Goal: Transaction & Acquisition: Purchase product/service

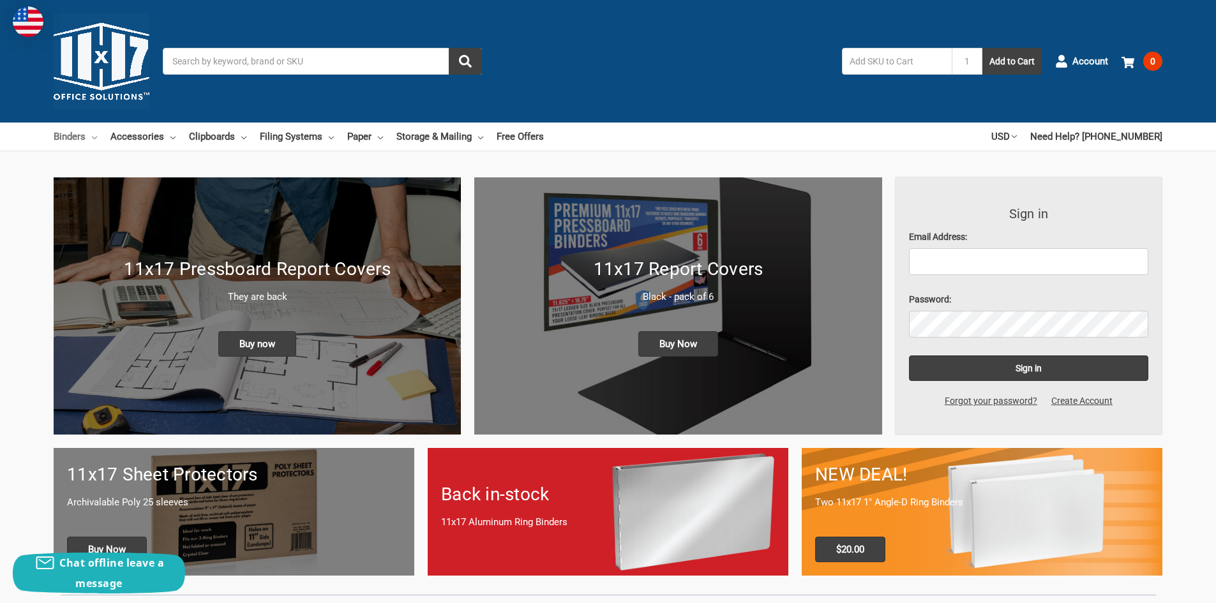
click at [74, 135] on link "Binders" at bounding box center [75, 137] width 43 height 28
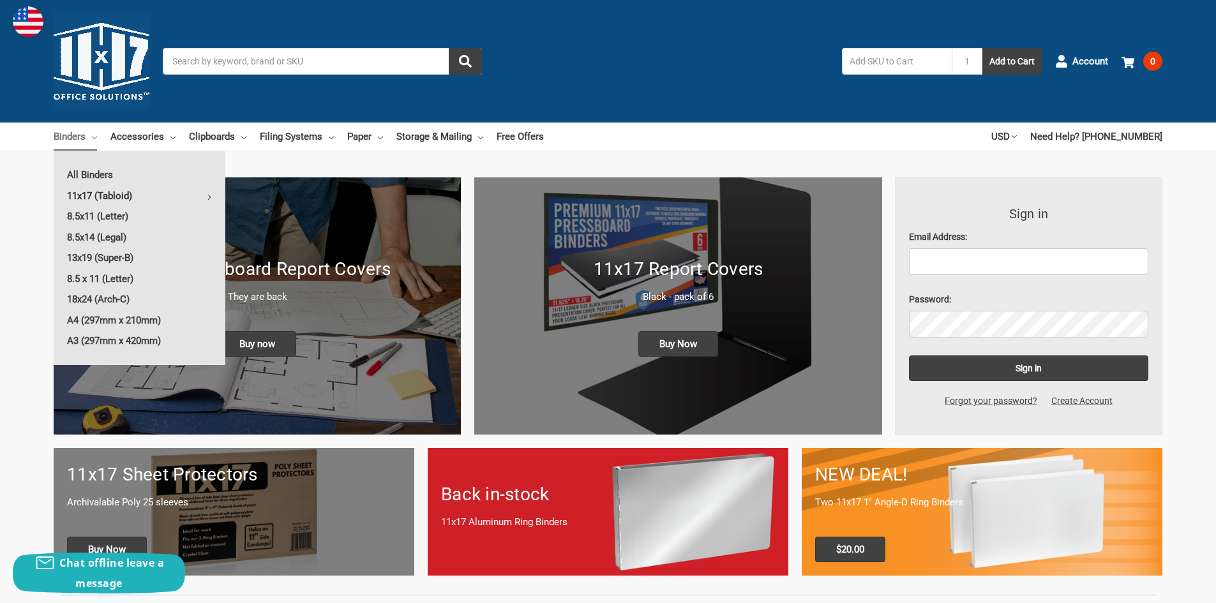
click at [99, 197] on link "11x17 (Tabloid)" at bounding box center [140, 196] width 172 height 20
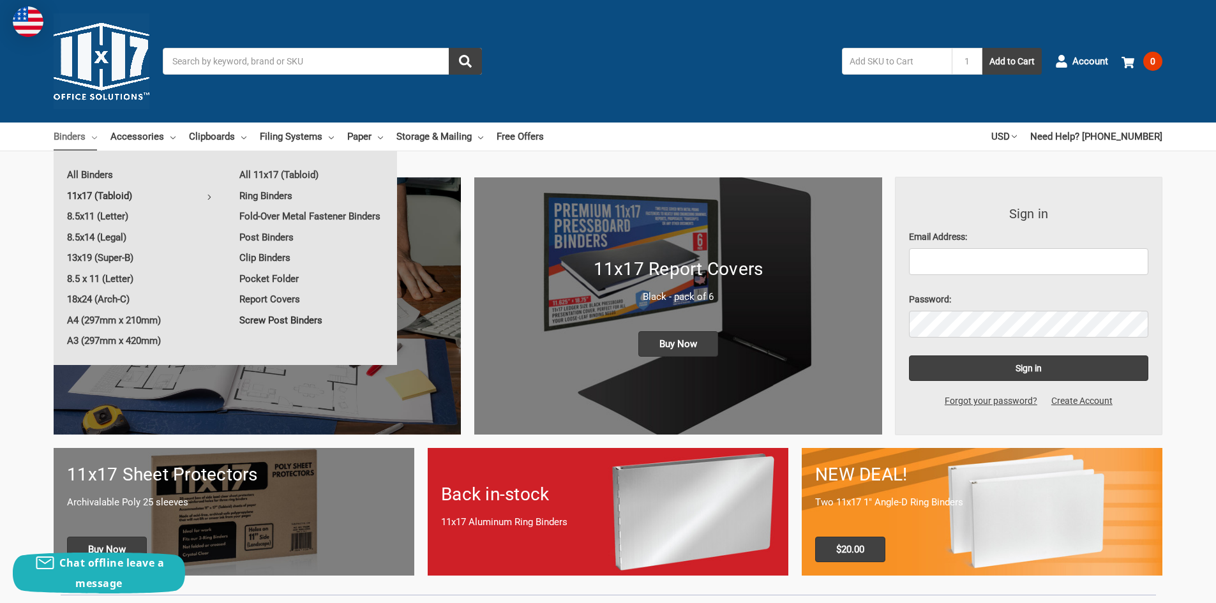
click at [307, 323] on link "Screw Post Binders" at bounding box center [311, 320] width 171 height 20
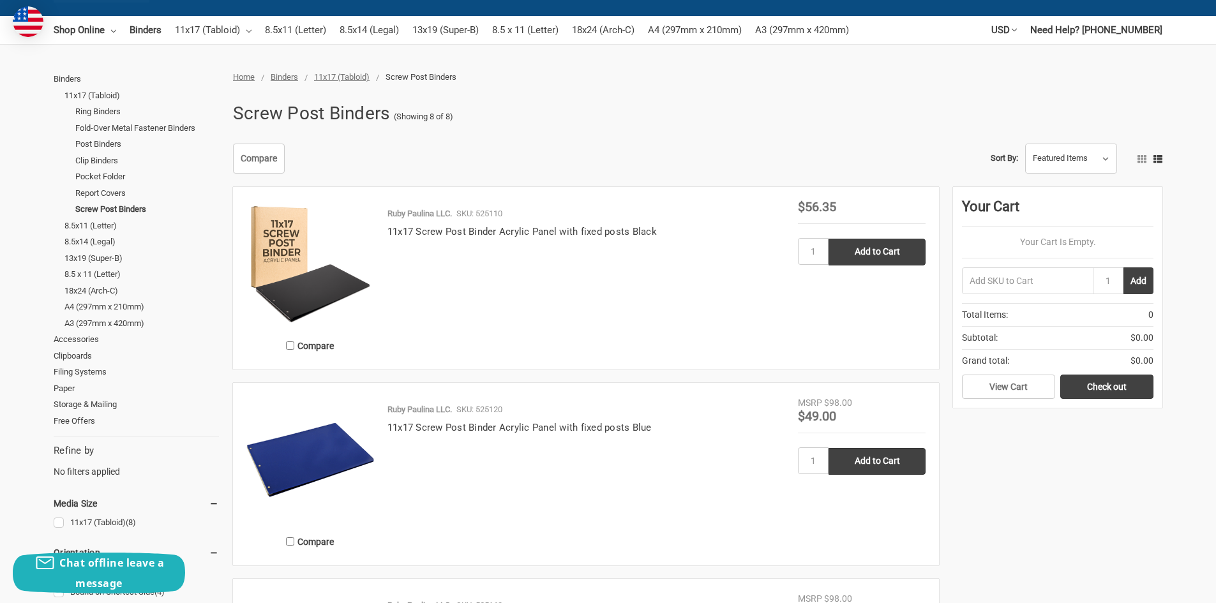
scroll to position [64, 0]
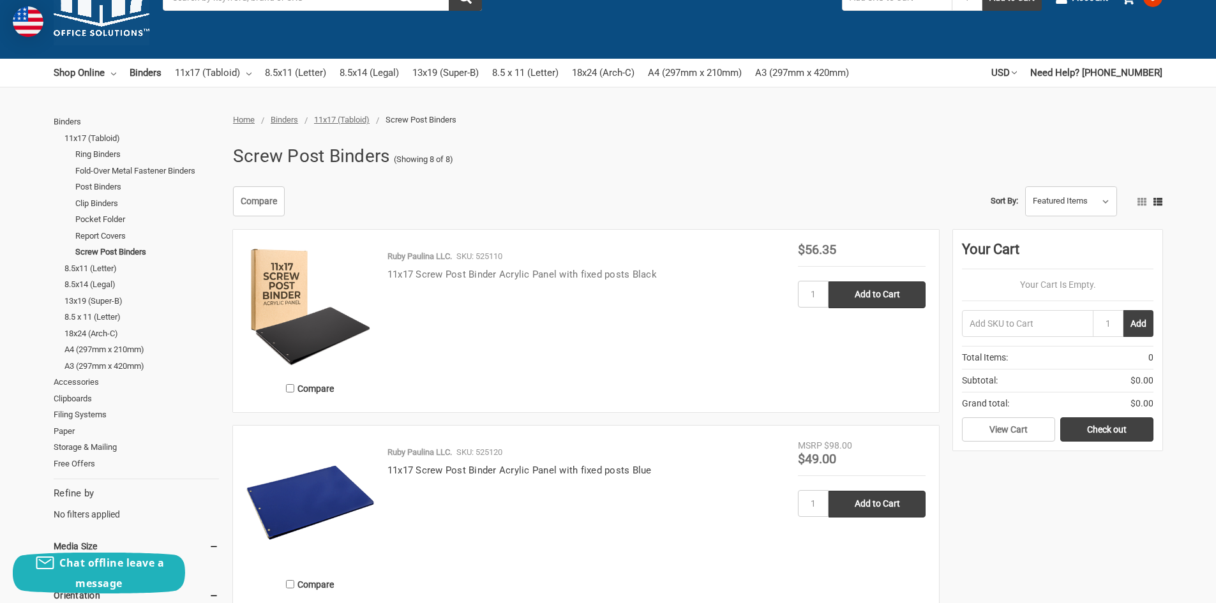
click at [444, 279] on link "11x17 Screw Post Binder Acrylic Panel with fixed posts Black" at bounding box center [521, 274] width 269 height 11
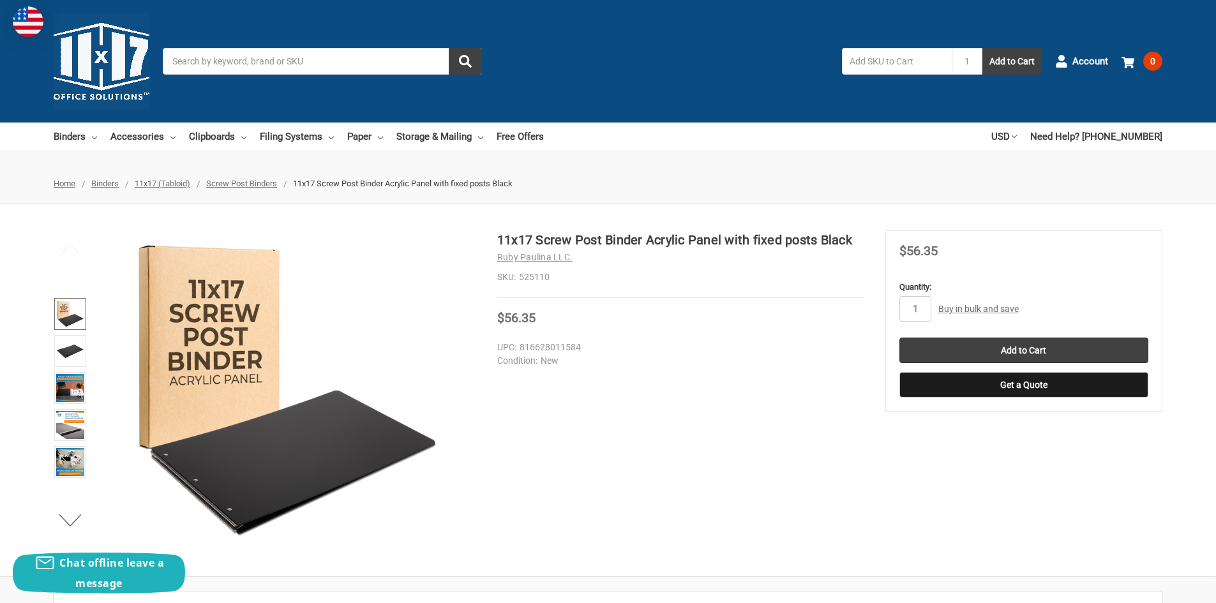
click at [70, 318] on img at bounding box center [70, 314] width 28 height 28
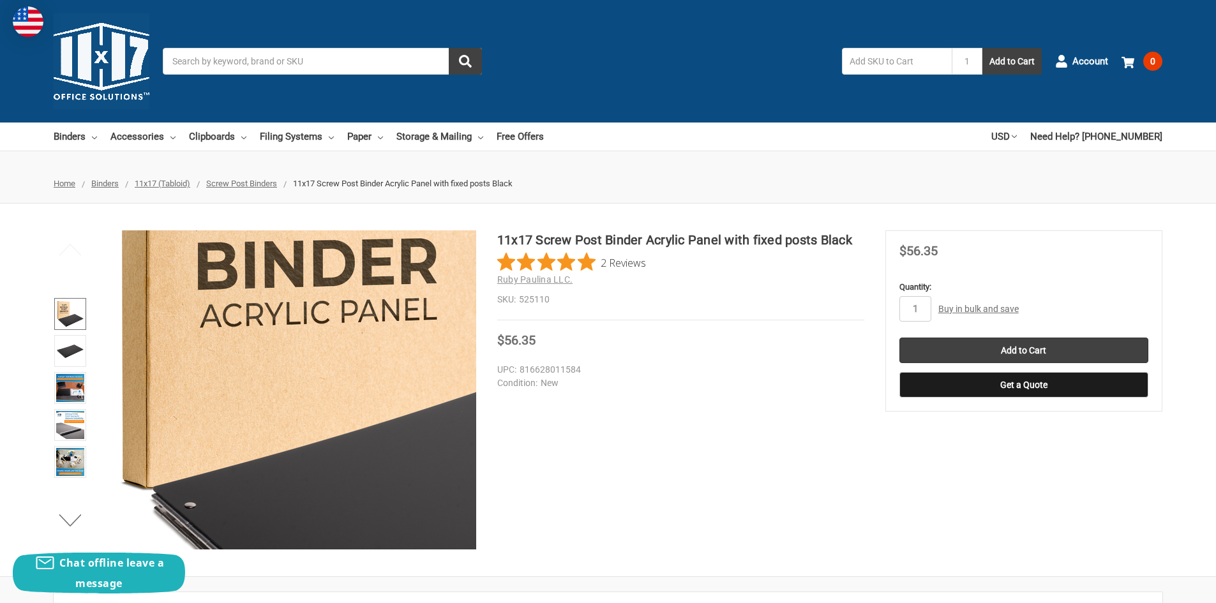
click at [242, 479] on img at bounding box center [499, 338] width 817 height 817
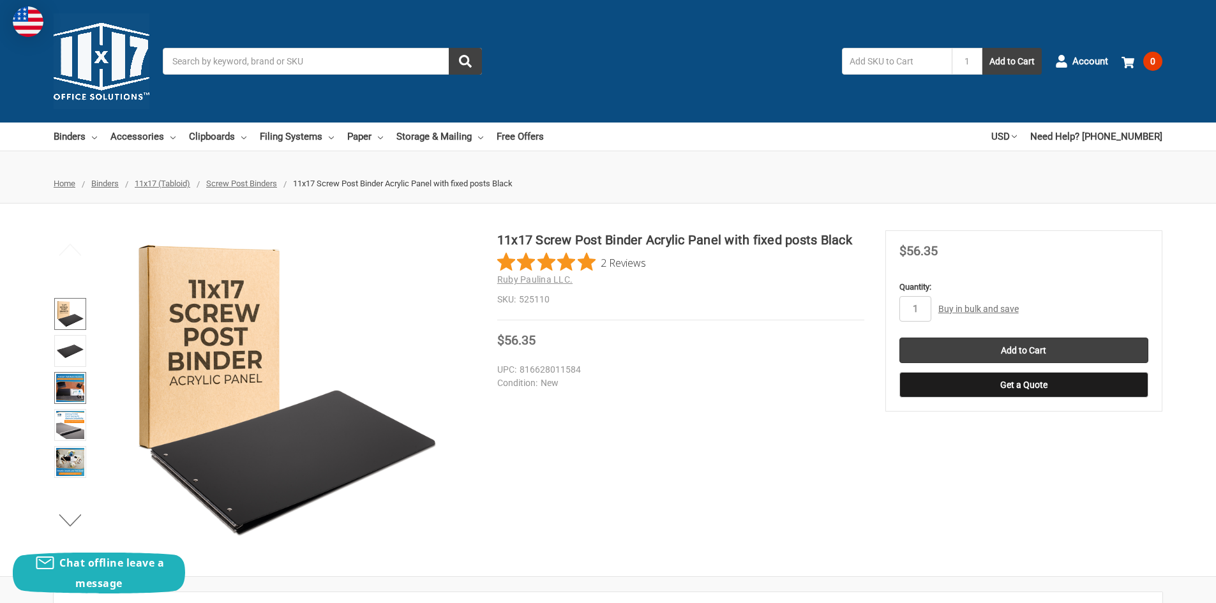
click at [69, 385] on img at bounding box center [70, 388] width 28 height 28
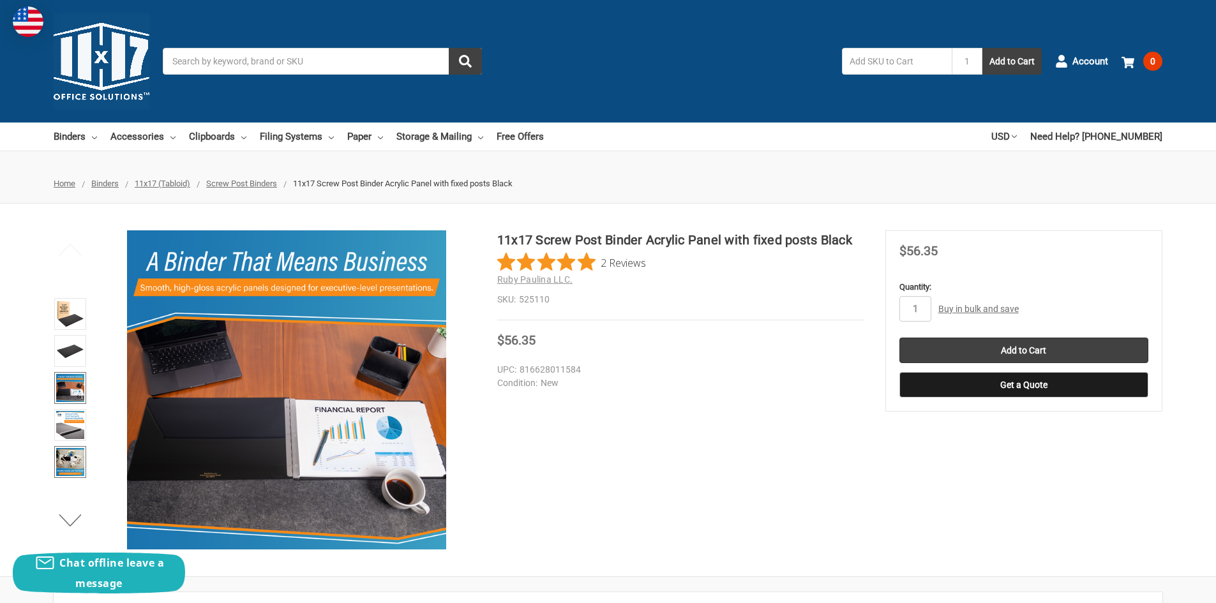
click at [70, 465] on img at bounding box center [70, 462] width 28 height 28
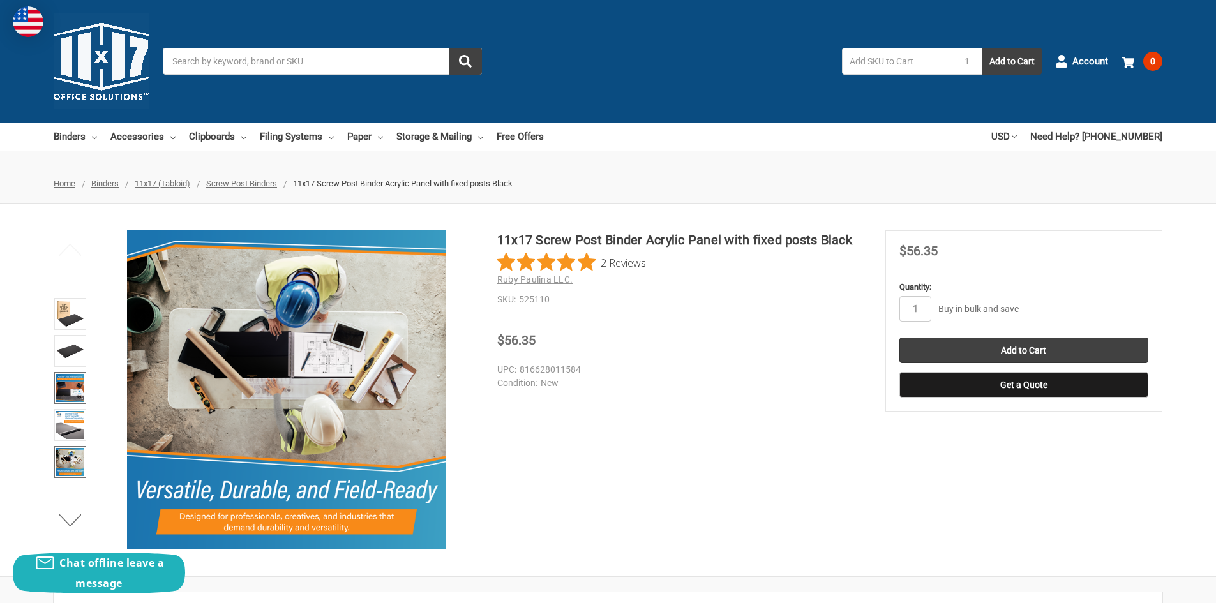
click at [71, 389] on img at bounding box center [70, 388] width 28 height 28
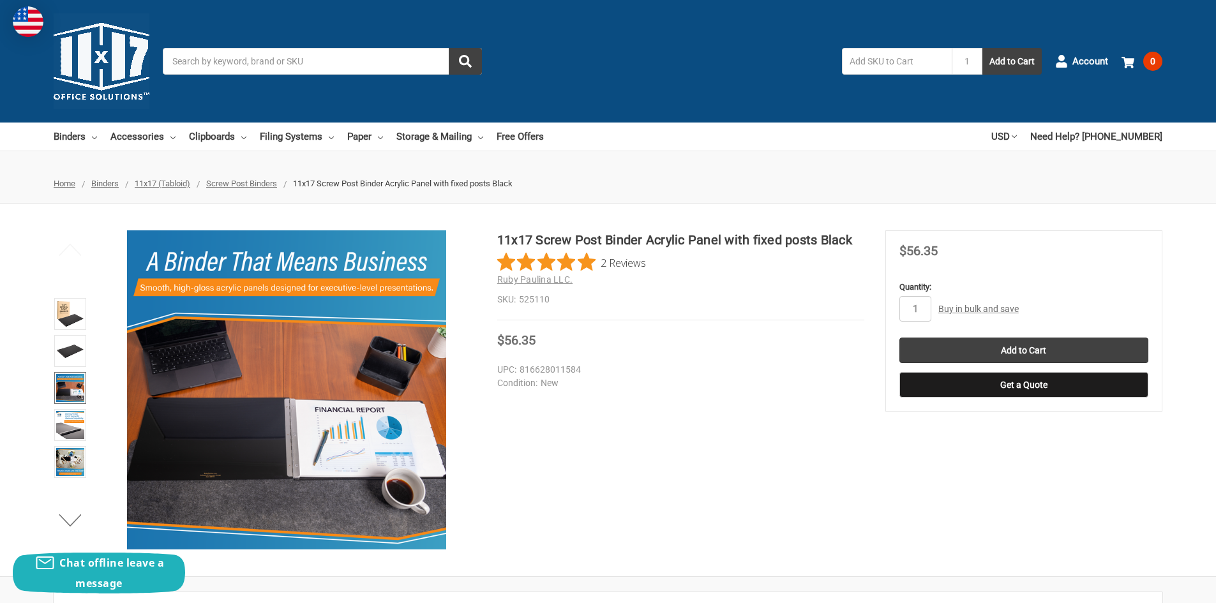
click at [733, 376] on dl "UPC: 816628011584 Condition: New" at bounding box center [691, 376] width 388 height 27
click at [447, 133] on link "Storage & Mailing" at bounding box center [439, 137] width 87 height 28
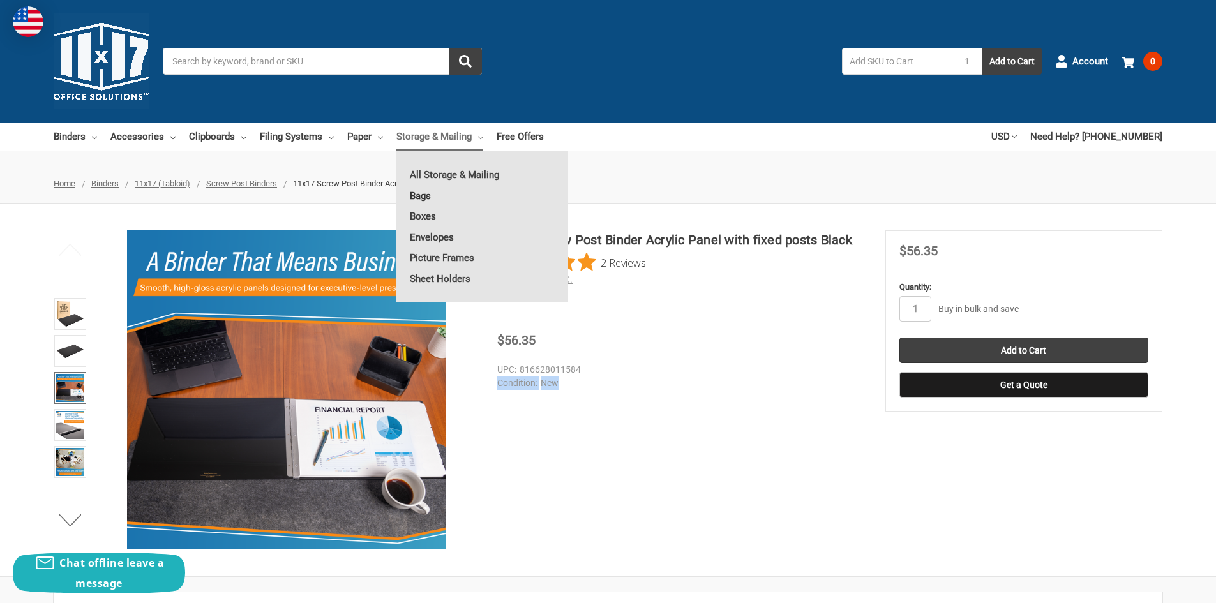
click at [422, 193] on link "Bags" at bounding box center [482, 196] width 172 height 20
